Goal: Transaction & Acquisition: Purchase product/service

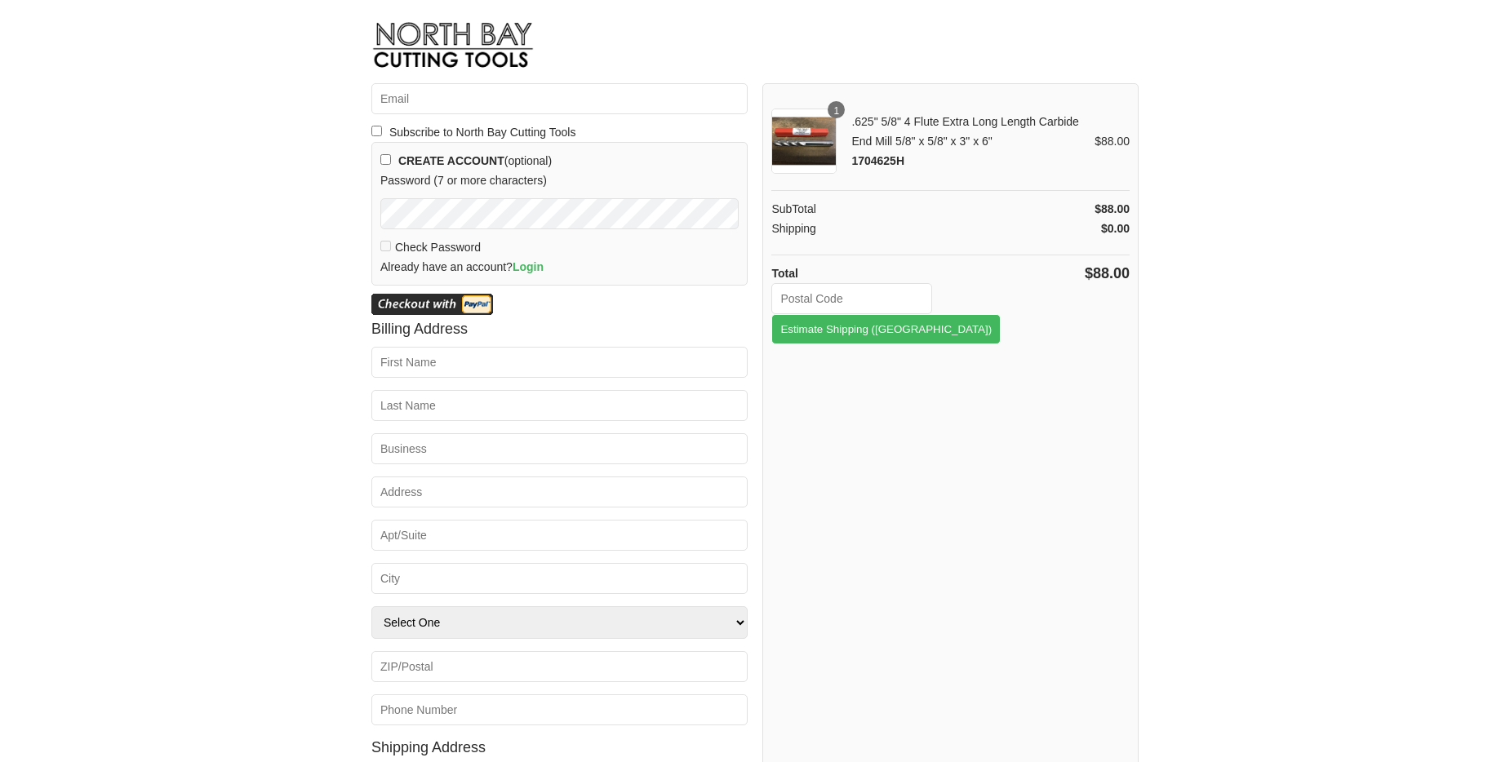
click at [386, 157] on input "checkbox" at bounding box center [385, 159] width 11 height 11
checkbox input "true"
click at [410, 95] on input "Email *" at bounding box center [559, 98] width 376 height 31
type input "[PERSON_NAME][EMAIL_ADDRESS][DOMAIN_NAME]"
click at [424, 355] on input "First Name *" at bounding box center [559, 362] width 376 height 31
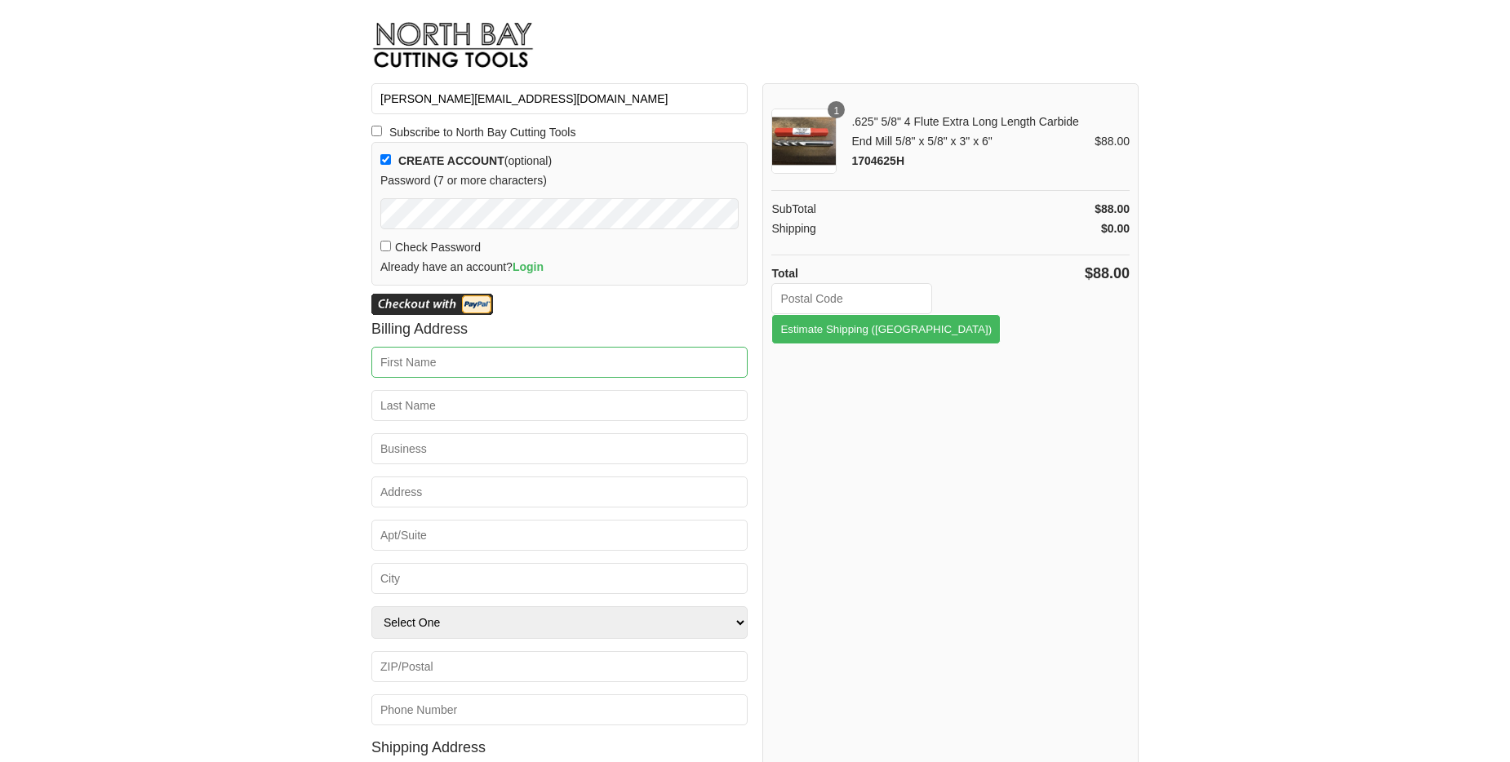
type input "[PERSON_NAME]"
type input "Assaf"
type input "Meal Prep"
type input "4618 N Hale Ave"
type input "Tampa"
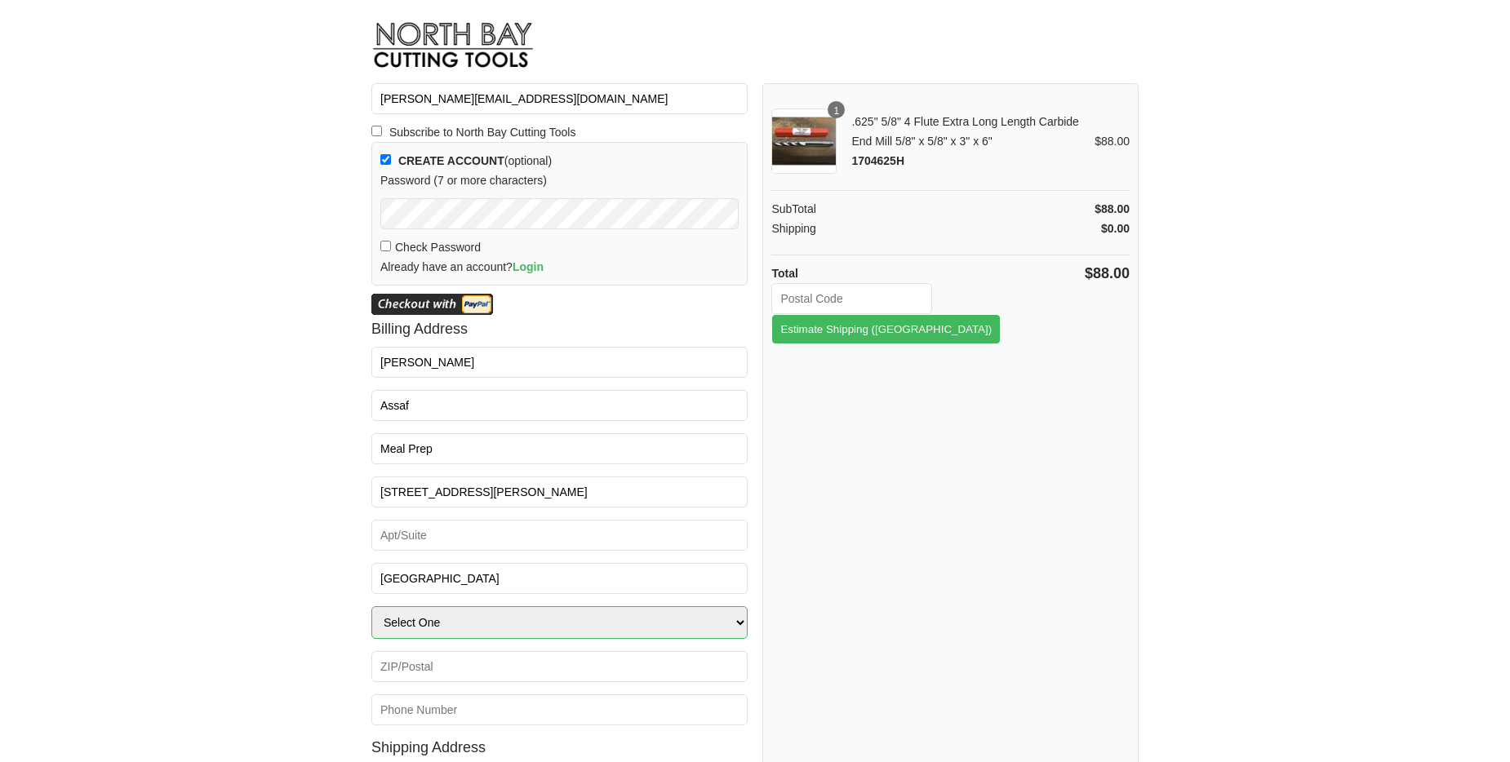
select select "FL"
type input "33614"
type input "5082876655"
click at [477, 439] on input "Meal Prep" at bounding box center [559, 448] width 376 height 31
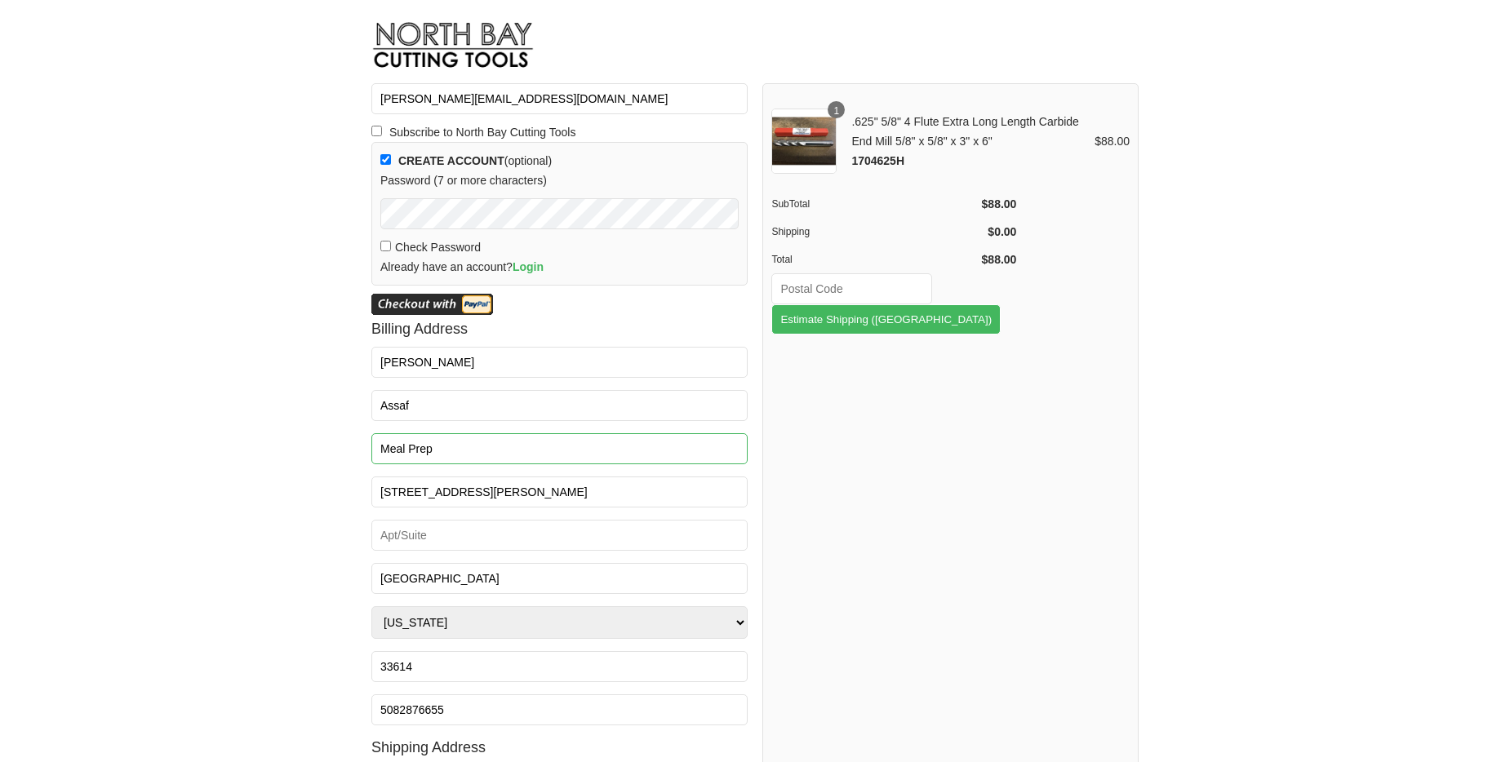
click at [477, 439] on input "Meal Prep" at bounding box center [559, 448] width 376 height 31
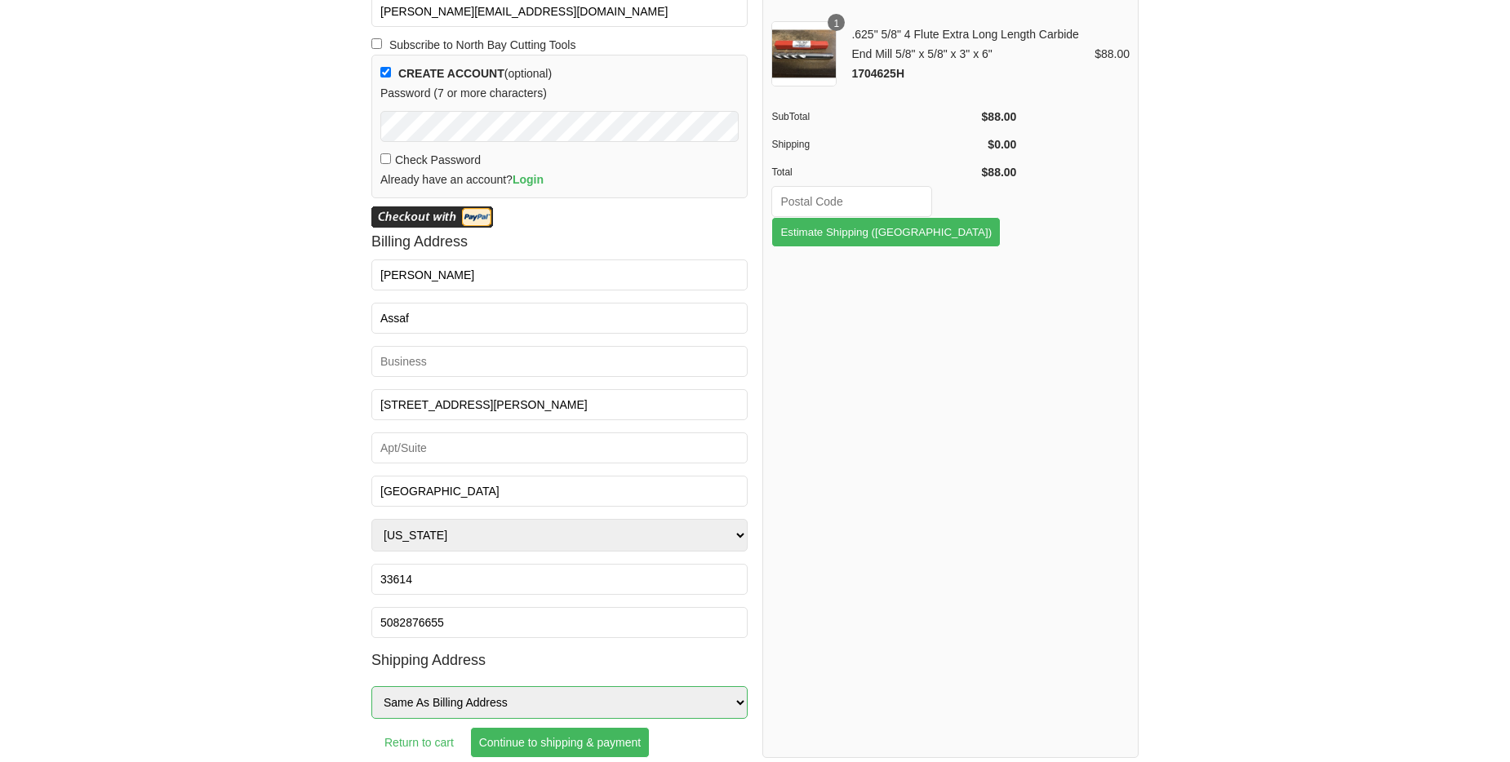
click at [425, 700] on select "Same As Billing Address Other Address" at bounding box center [559, 702] width 376 height 33
select select "OtherAddress"
click at [371, 686] on select "Same As Billing Address Other Address" at bounding box center [559, 702] width 376 height 33
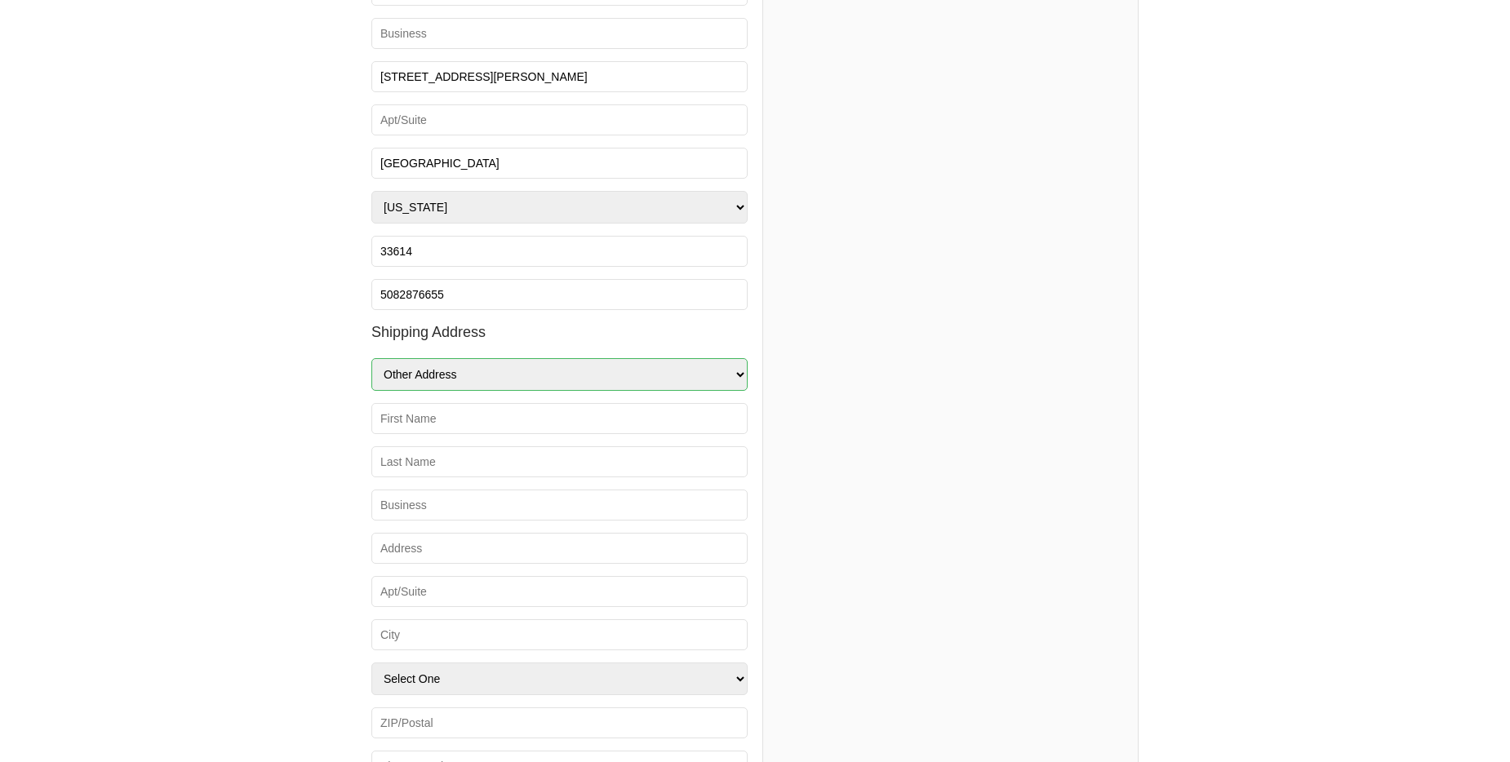
scroll to position [417, 0]
click at [462, 433] on div "First Name * Last Name * Business Address * Apt/Suite City * State/Prov * Selec…" at bounding box center [559, 590] width 376 height 379
click at [463, 418] on input "First Name *" at bounding box center [559, 416] width 376 height 31
type input "Brandon"
type input "Assaf"
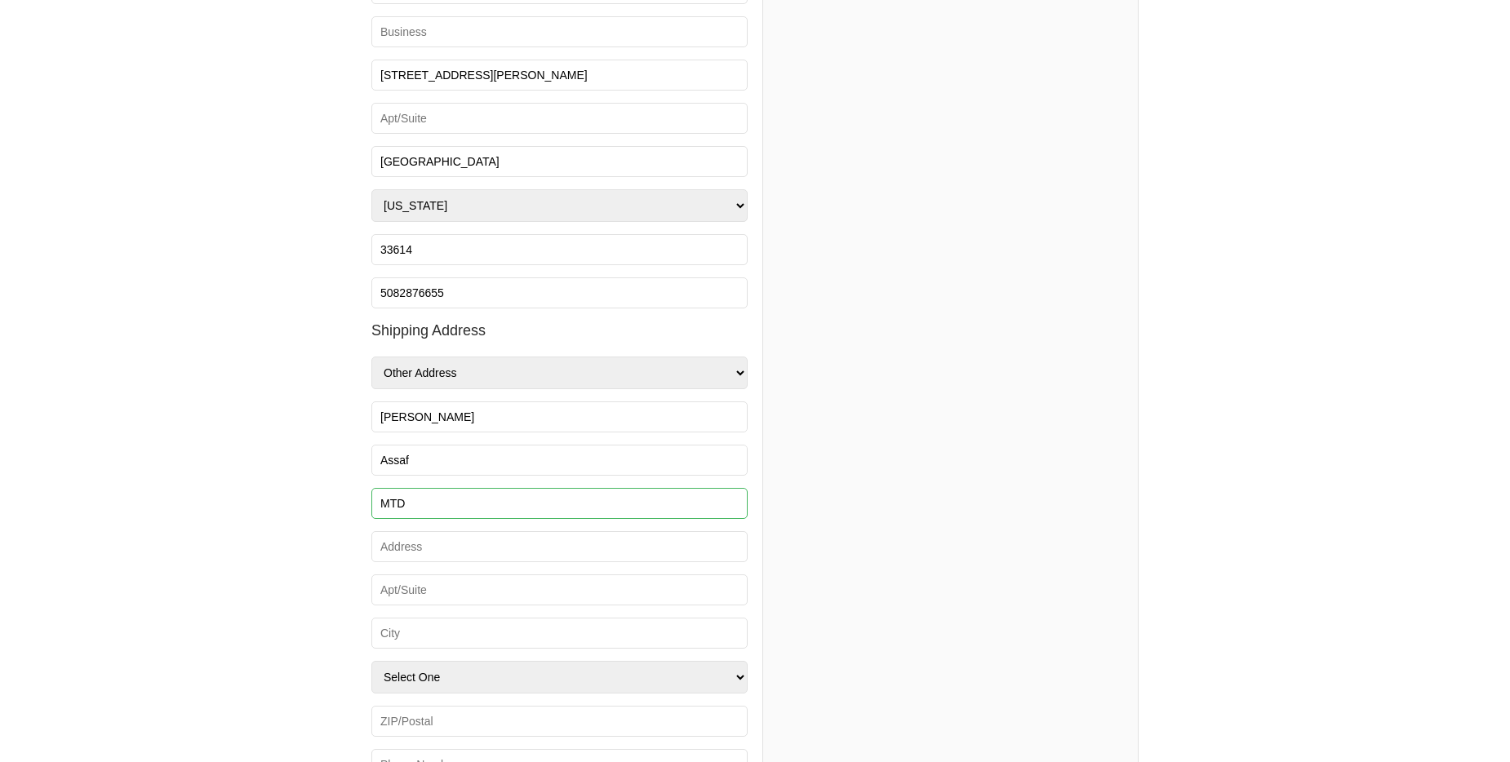
type input "MTD"
type input "3926 W Osborne Ave"
type input "TAMPA"
select select "FL"
type input "33614"
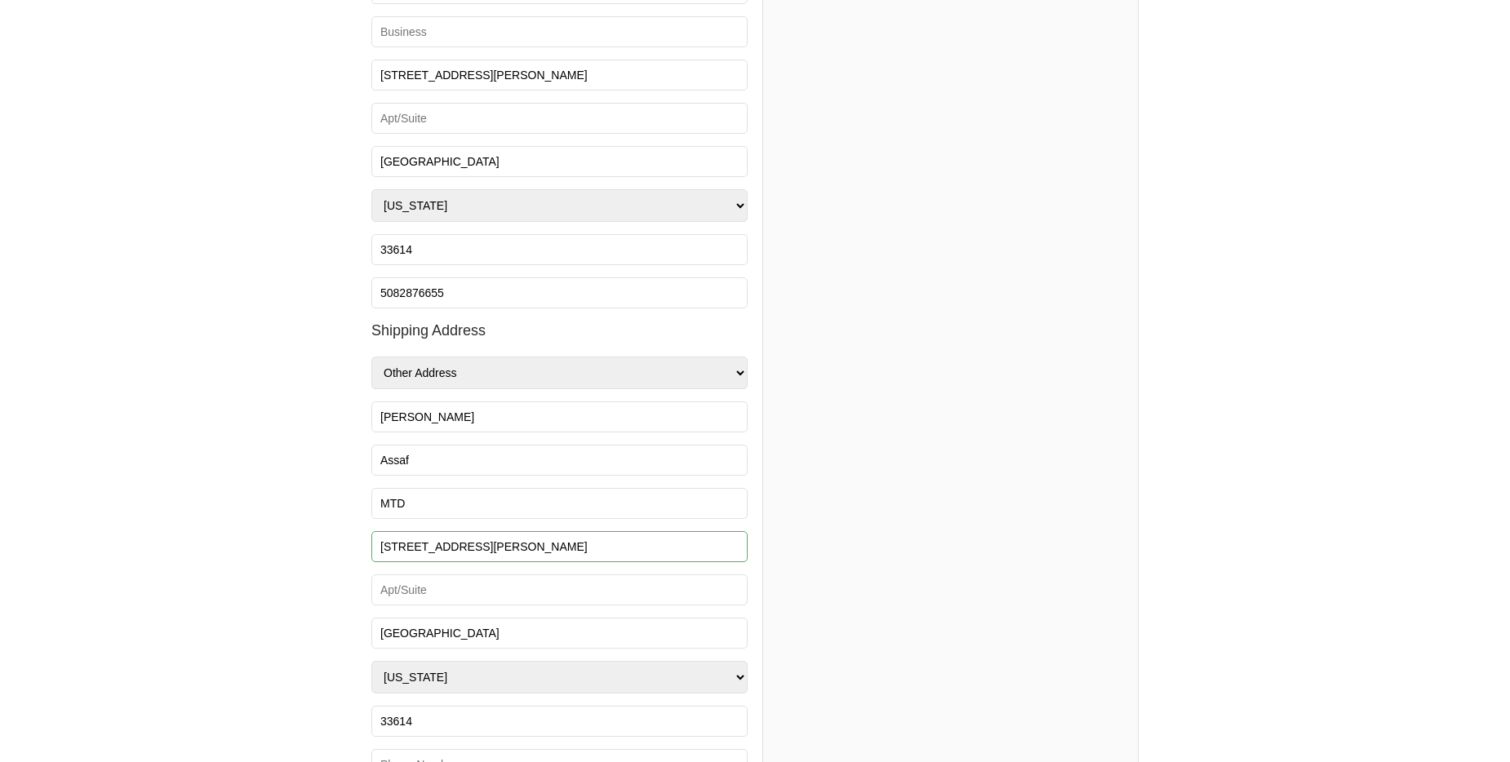
scroll to position [490, 0]
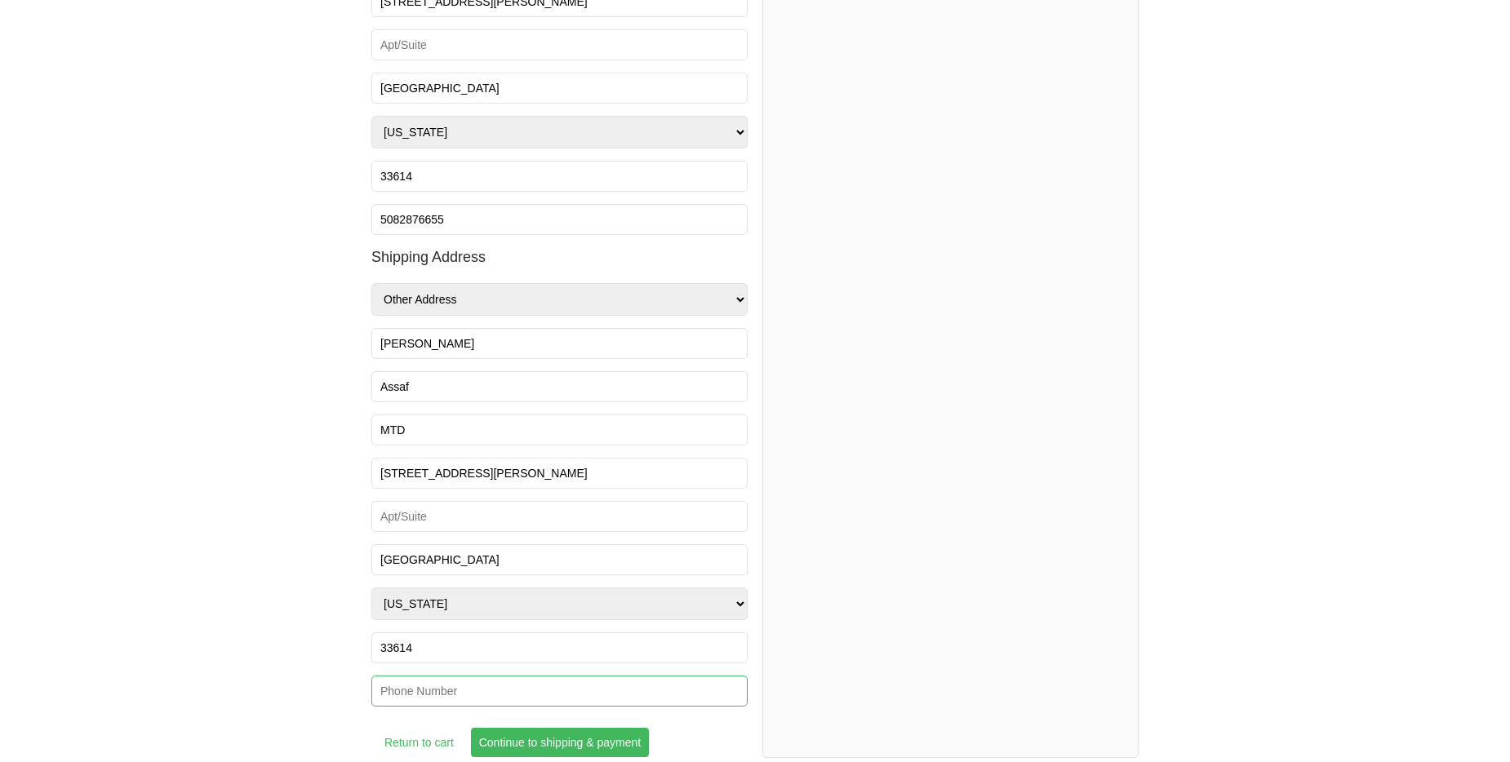
click at [477, 698] on input "Phone *" at bounding box center [559, 691] width 376 height 31
type input "5082876655"
click at [571, 747] on input "Continue to shipping & payment" at bounding box center [560, 742] width 180 height 31
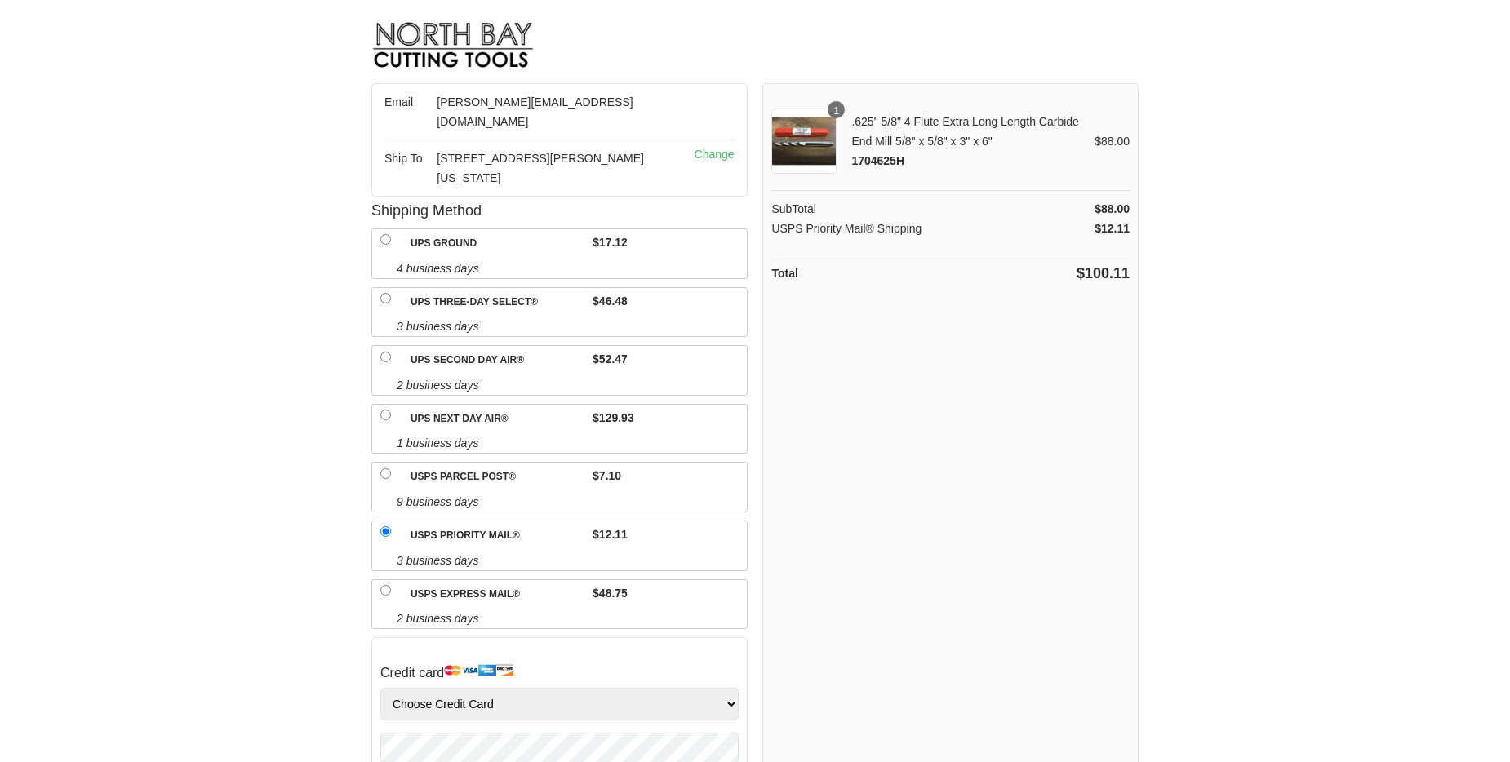
click at [932, 335] on div "1 .625" 5/8" 4 Flute Extra Long Length Carbide End Mill 5/8" x 5/8" x 3" x 6" 1…" at bounding box center [950, 560] width 376 height 955
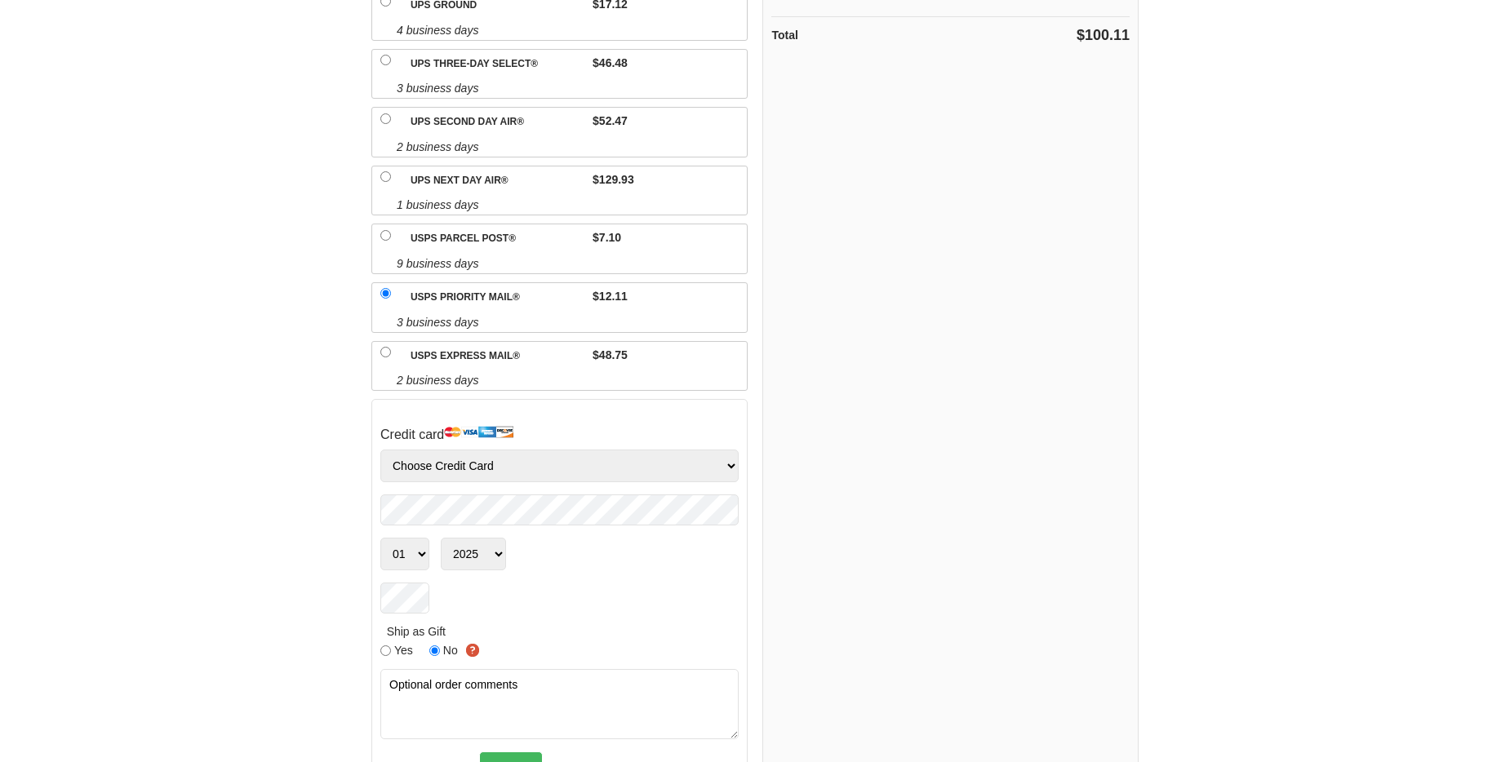
scroll to position [256, 0]
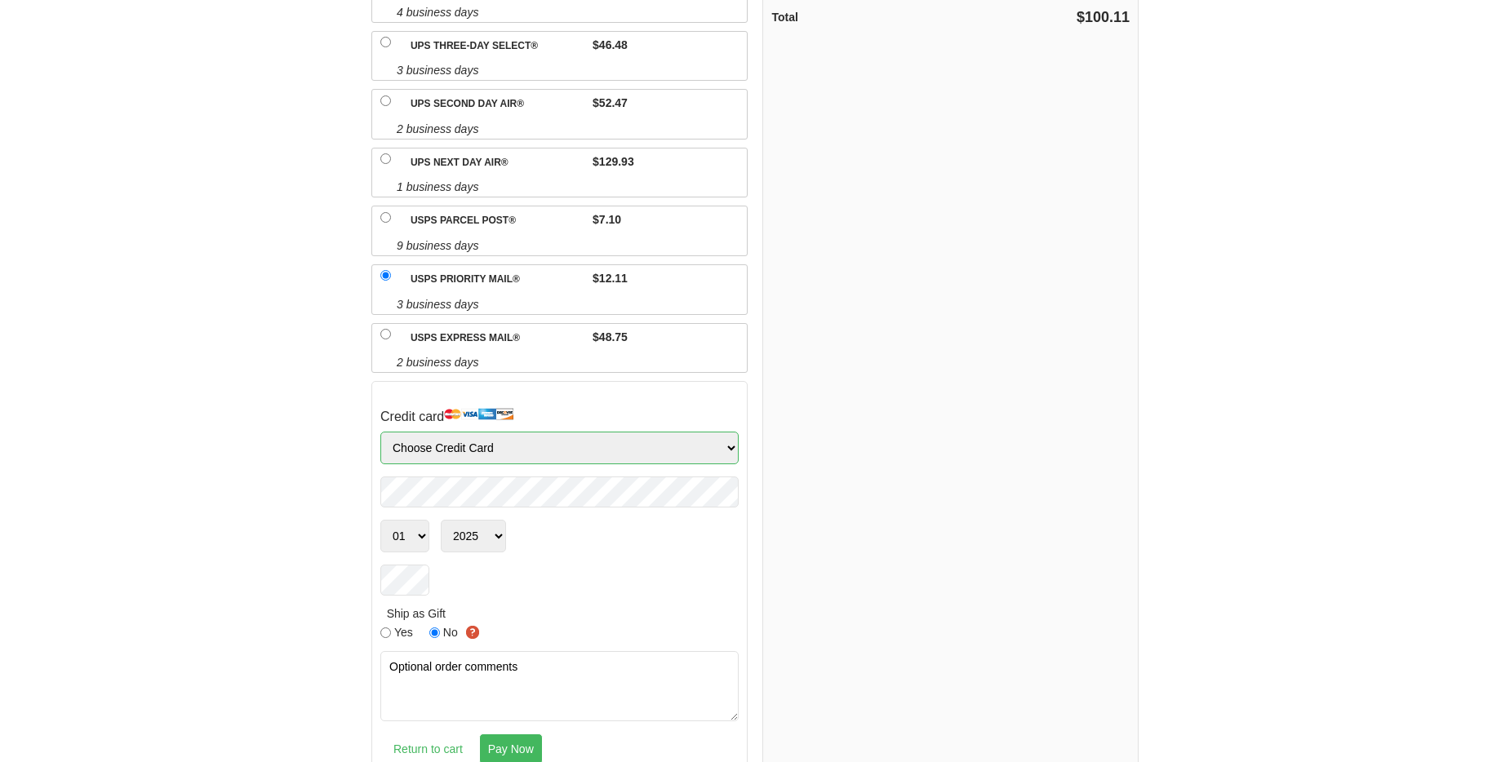
select select "Visa"
select select "05"
select select "2028"
click at [918, 425] on div "1 .625" 5/8" 4 Flute Extra Long Length Carbide End Mill 5/8" x 5/8" x 3" x 6" 1…" at bounding box center [950, 304] width 376 height 955
click at [895, 545] on div "1 .625" 5/8" 4 Flute Extra Long Length Carbide End Mill 5/8" x 5/8" x 3" x 6" 1…" at bounding box center [950, 304] width 376 height 955
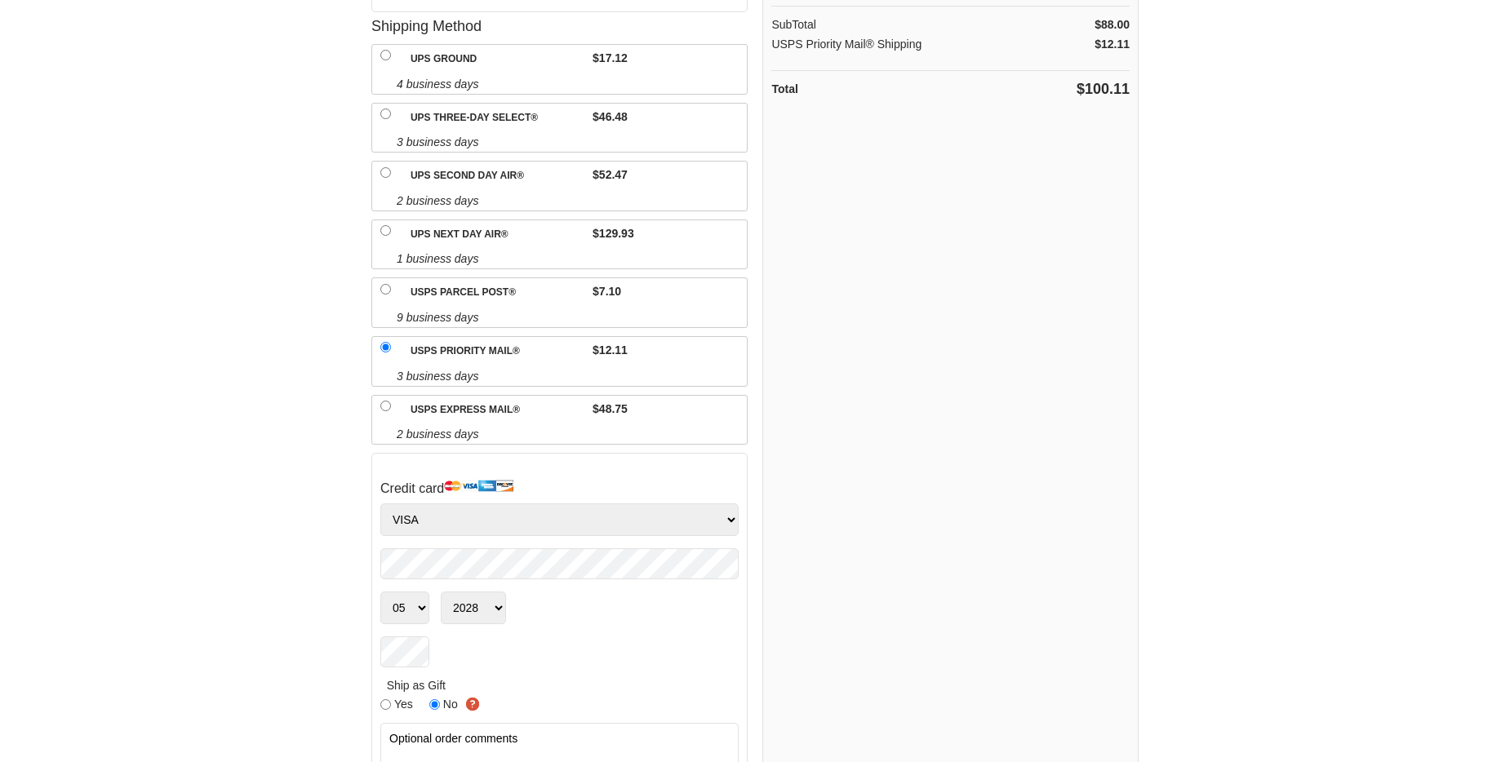
scroll to position [0, 0]
